Goal: Transaction & Acquisition: Purchase product/service

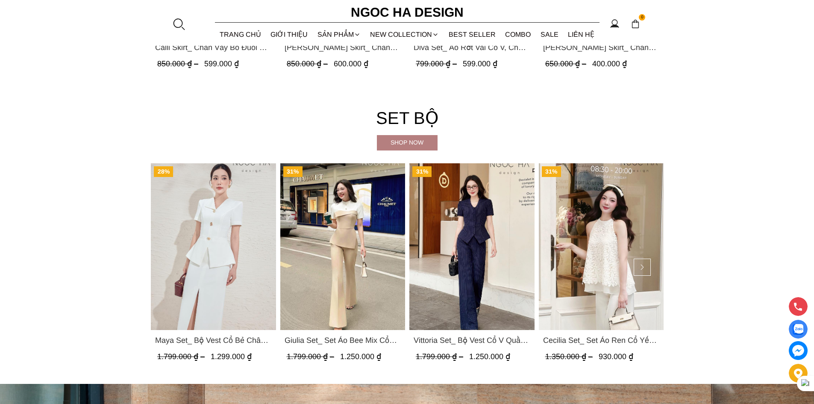
scroll to position [2091, 0]
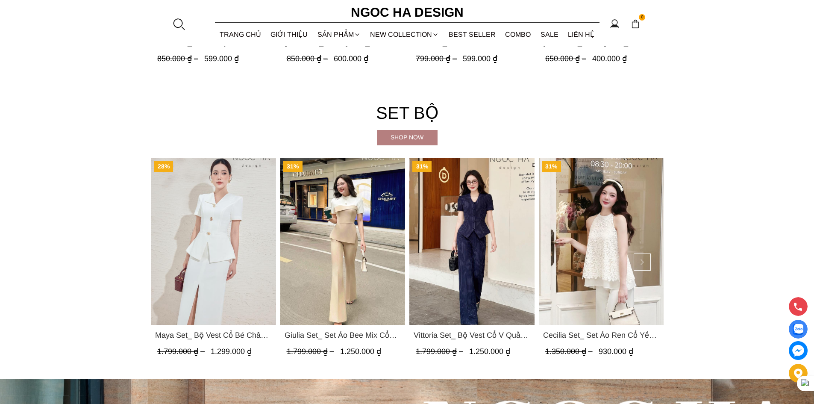
click at [421, 137] on div "Shop now" at bounding box center [407, 136] width 61 height 9
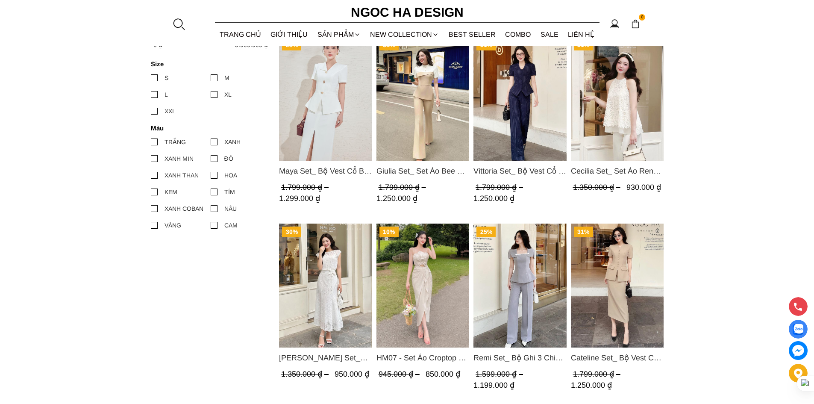
scroll to position [427, 0]
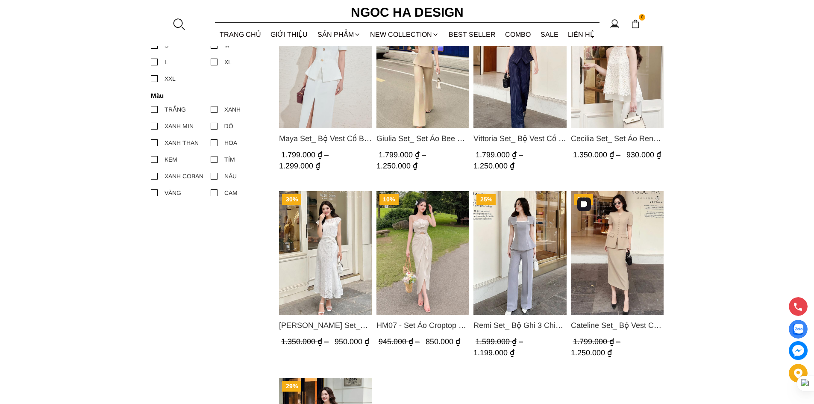
click at [655, 255] on img "Product image - Cateline Set_ Bộ Vest Cổ V Đính Cúc Nhí Chân Váy Bút Chì BJ127" at bounding box center [617, 253] width 93 height 124
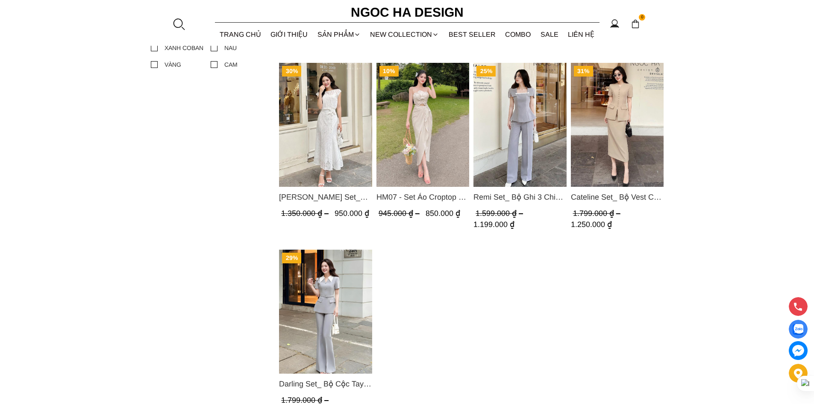
scroll to position [598, 0]
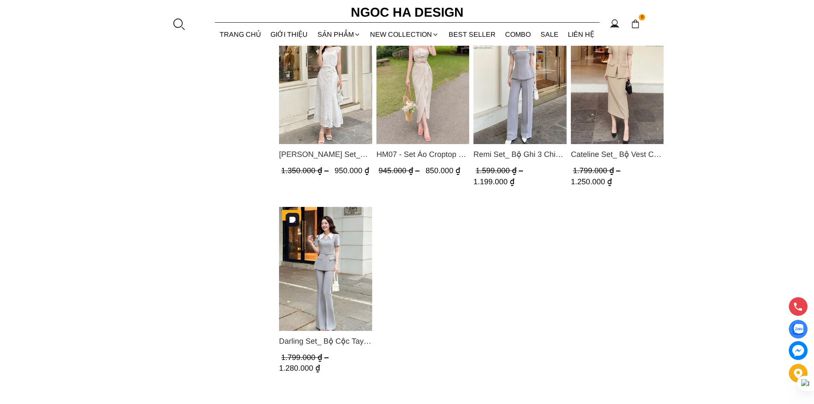
click at [332, 271] on img "Product image - Darling Set_ Bộ Cộc Tay Mix Cổ Trắng Quần Loe Màu Ghi BQ08" at bounding box center [325, 269] width 93 height 124
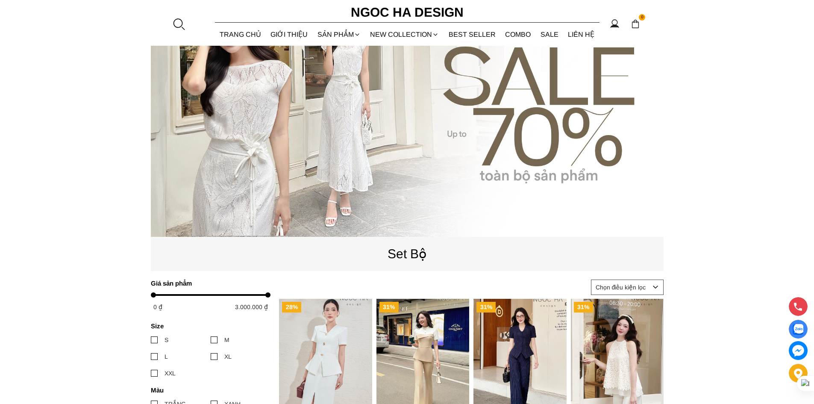
scroll to position [85, 0]
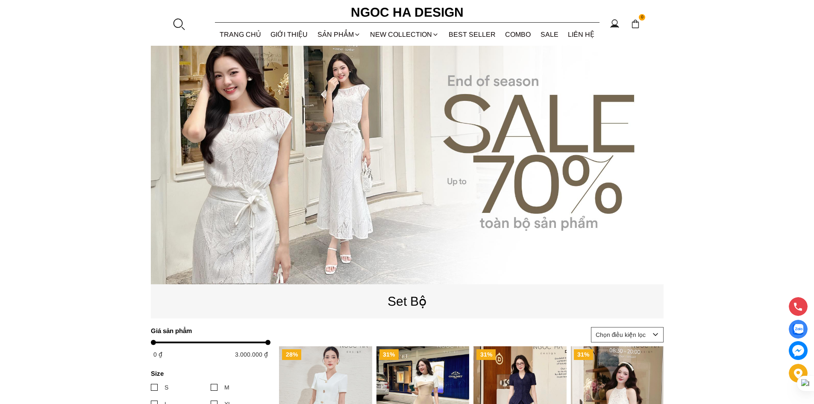
click at [391, 97] on source at bounding box center [407, 156] width 513 height 256
click at [397, 190] on source at bounding box center [407, 156] width 513 height 256
click at [518, 189] on source at bounding box center [407, 156] width 513 height 256
click at [287, 32] on link "GIỚI THIỆU" at bounding box center [289, 34] width 47 height 23
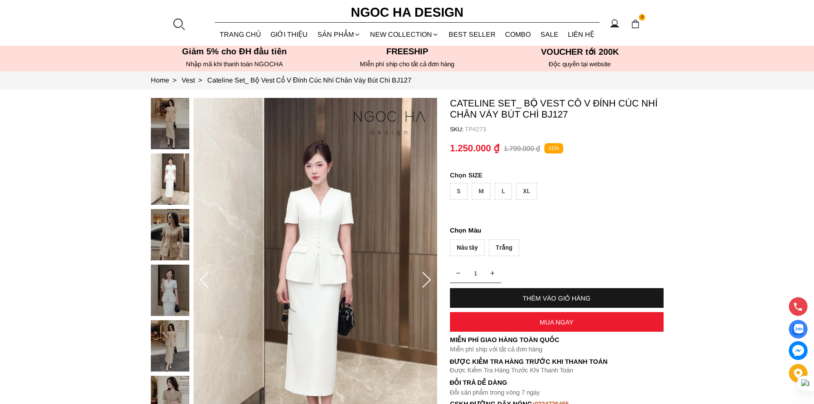
scroll to position [128, 0]
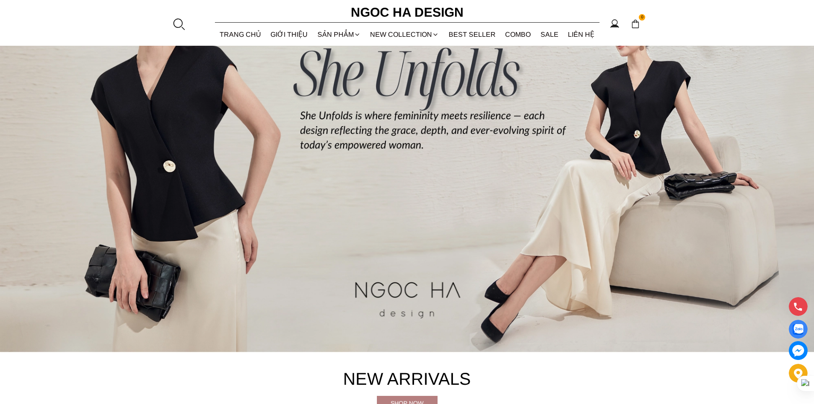
scroll to position [171, 0]
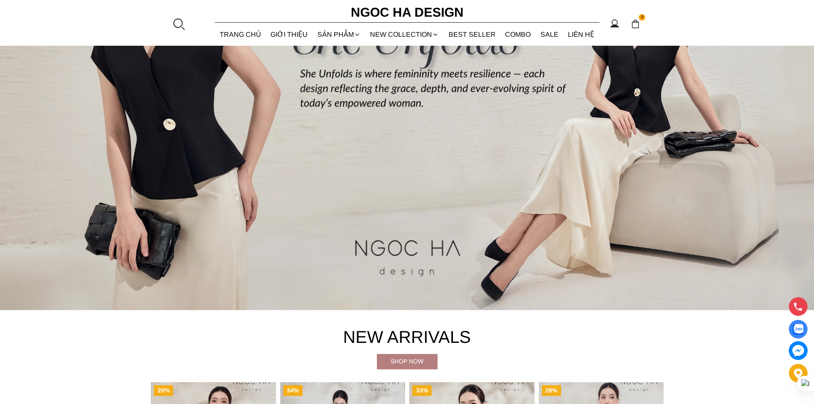
click at [351, 215] on img at bounding box center [407, 106] width 814 height 407
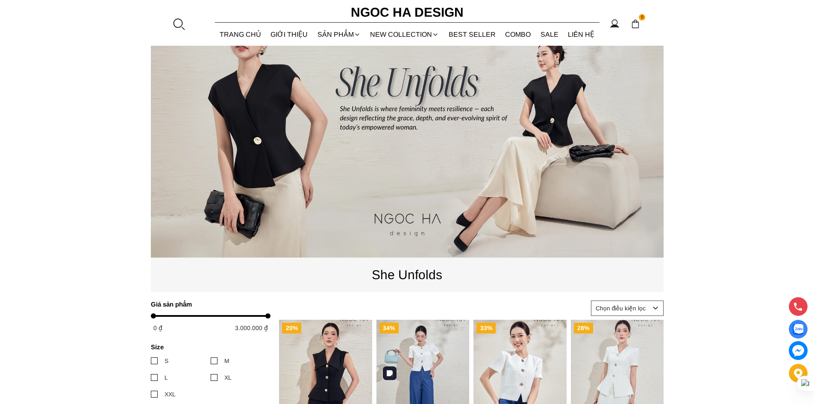
scroll to position [43, 0]
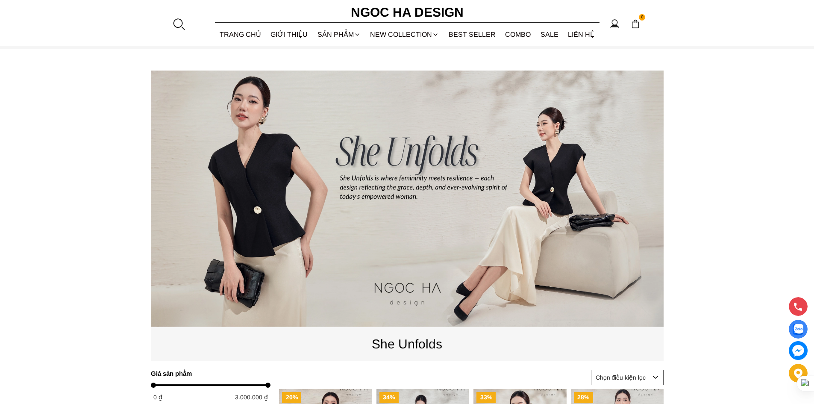
click at [409, 184] on source at bounding box center [407, 199] width 513 height 256
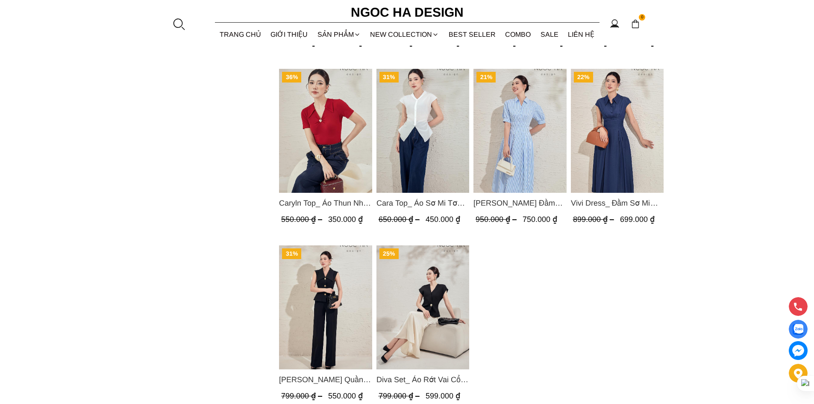
scroll to position [769, 0]
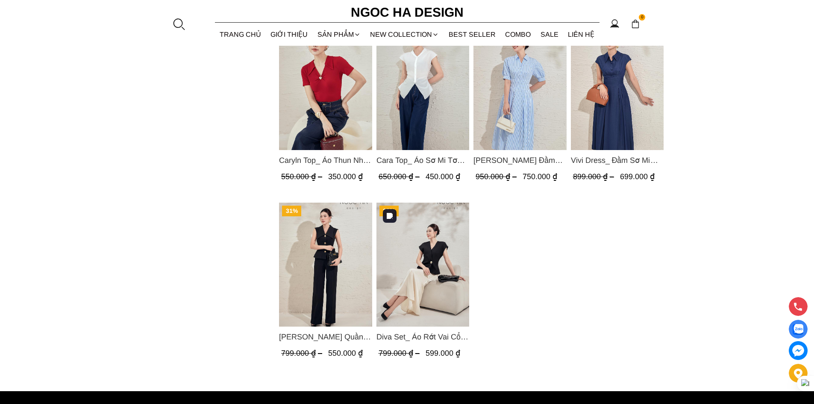
click at [427, 306] on img "Product image - Diva Set_ Áo Rớt Vai Cổ V, Chân Váy Lụa Đuôi Cá A1078+CV134" at bounding box center [422, 265] width 93 height 124
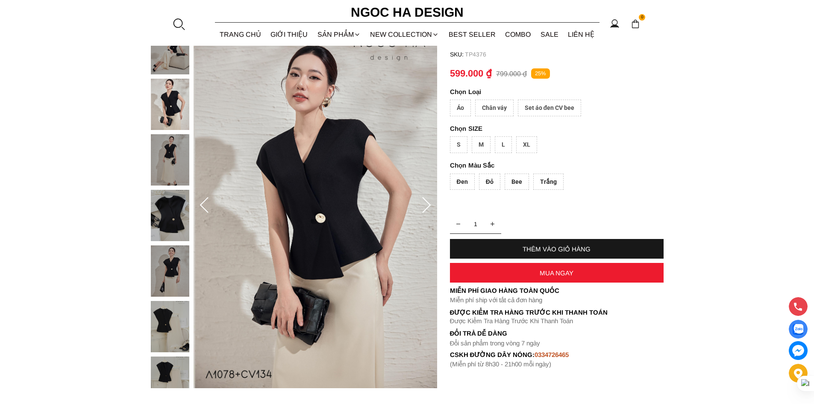
scroll to position [85, 0]
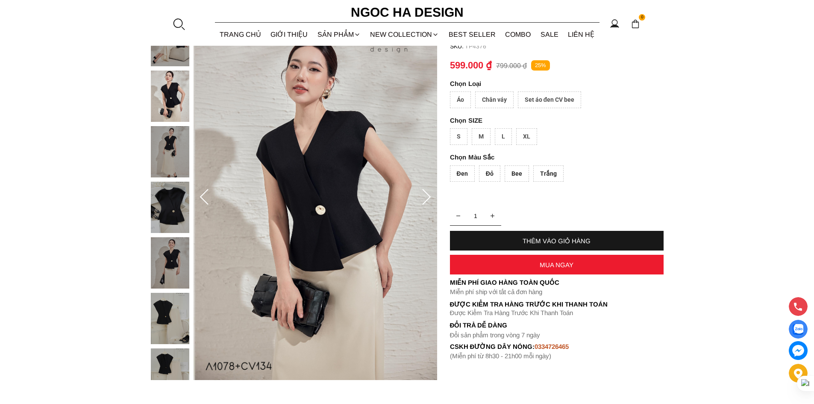
click at [170, 99] on img at bounding box center [170, 96] width 38 height 51
